Goal: Task Accomplishment & Management: Use online tool/utility

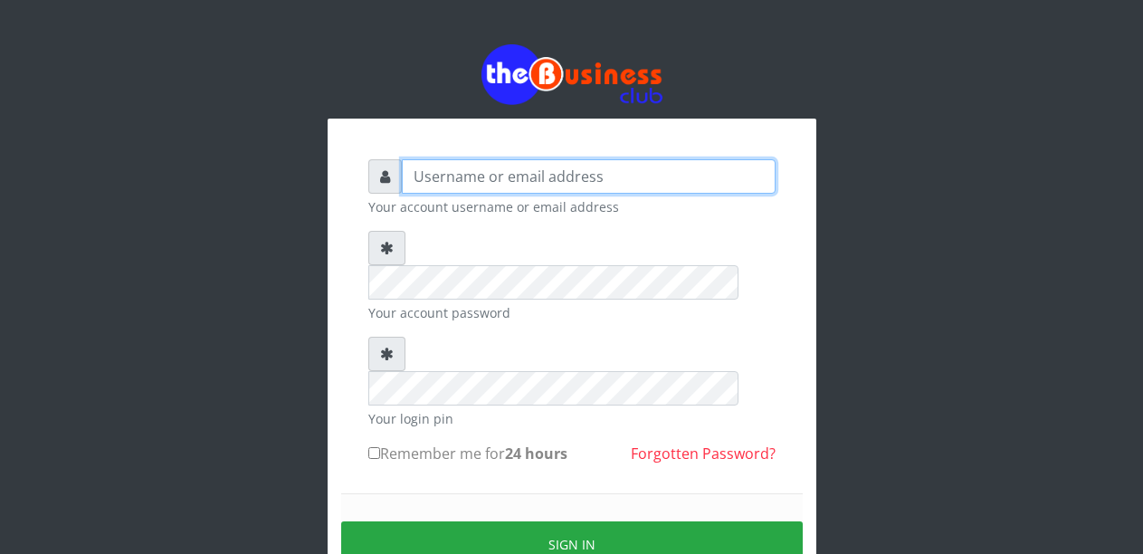
click at [509, 184] on input "text" at bounding box center [589, 176] width 374 height 34
type input "Malamsidi3030"
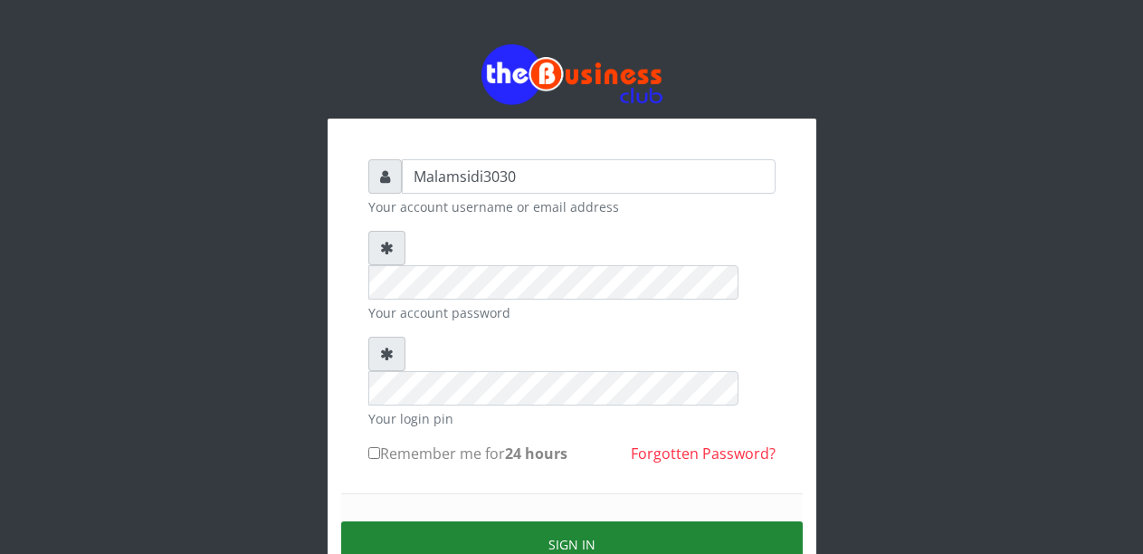
click at [556, 521] on button "Sign in" at bounding box center [572, 544] width 462 height 46
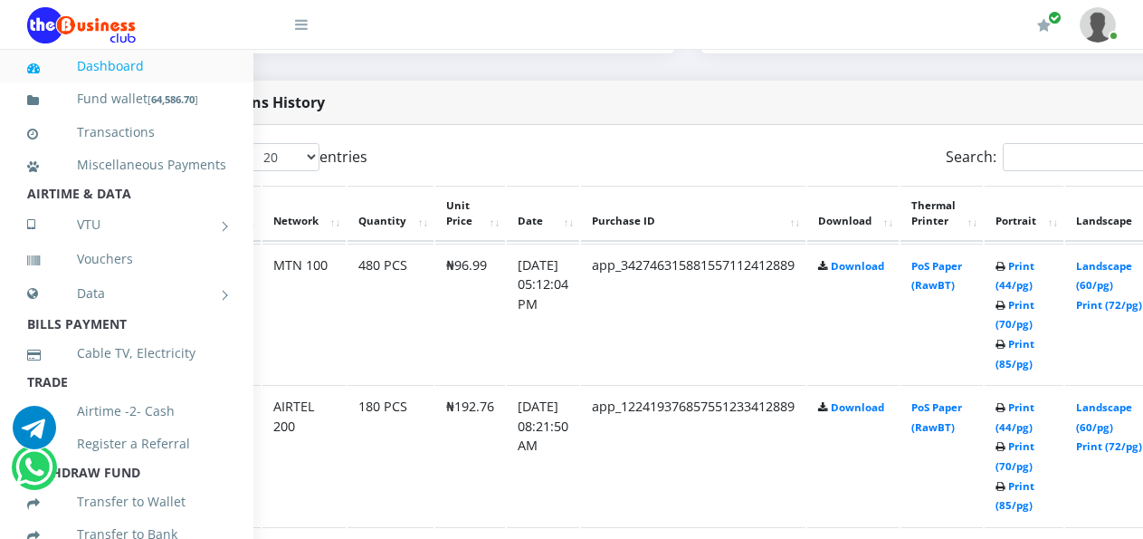
scroll to position [902, 103]
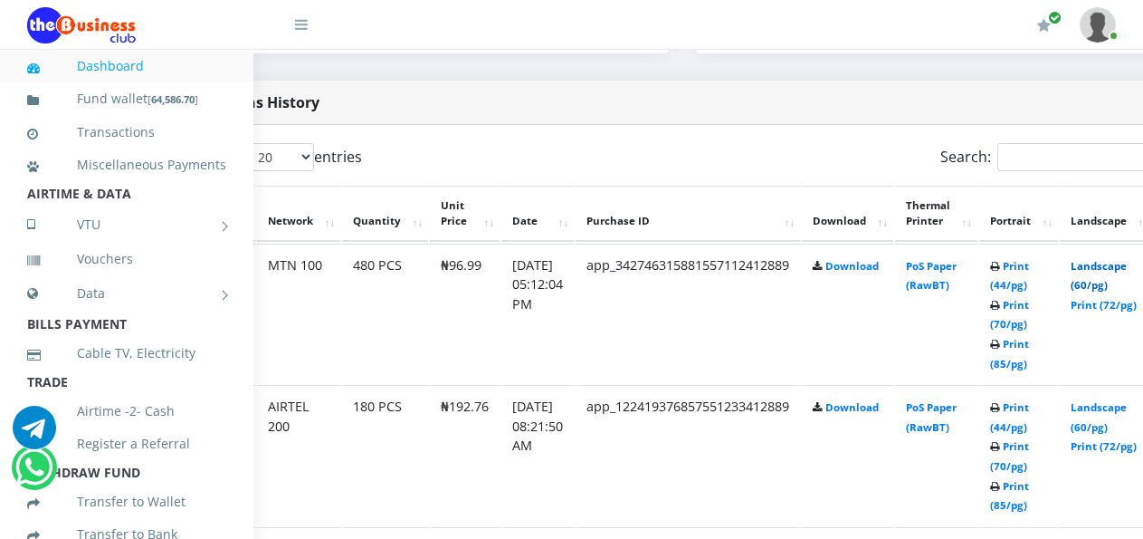
click at [1110, 269] on link "Landscape (60/pg)" at bounding box center [1099, 275] width 56 height 33
click at [1104, 269] on link "Landscape (60/pg)" at bounding box center [1099, 275] width 56 height 33
click at [1107, 267] on link "Landscape (60/pg)" at bounding box center [1099, 275] width 56 height 33
